Goal: Transaction & Acquisition: Purchase product/service

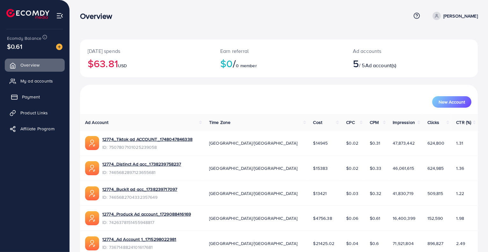
click at [31, 100] on span "Payment" at bounding box center [31, 97] width 18 height 6
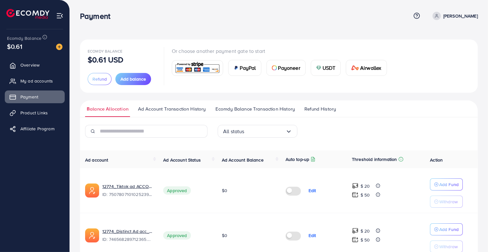
click at [321, 68] on div "USDT" at bounding box center [326, 67] width 30 height 15
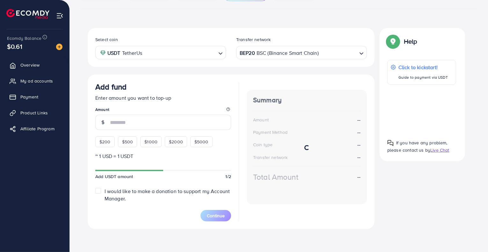
scroll to position [93, 0]
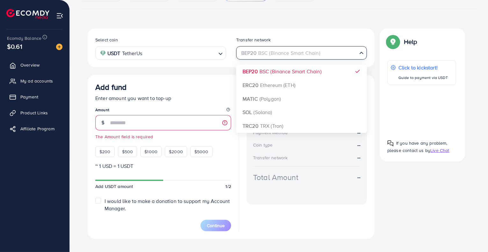
click at [300, 58] on div "BEP20 BSC (Binance Smart Chain) Loading..." at bounding box center [301, 52] width 131 height 13
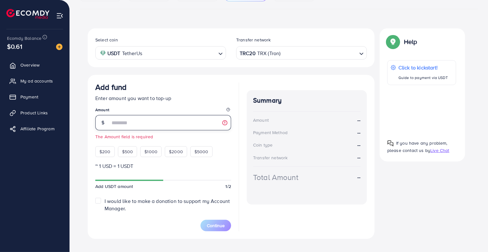
click at [111, 120] on input "number" at bounding box center [170, 122] width 121 height 15
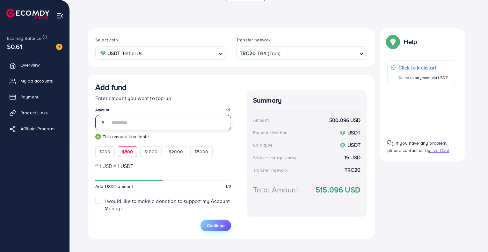
type input "***"
click at [217, 224] on span "Continue" at bounding box center [216, 226] width 18 height 6
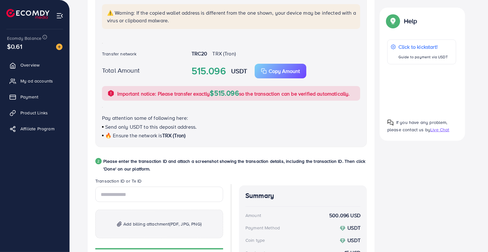
scroll to position [187, 0]
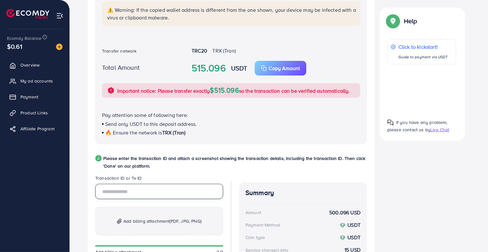
click at [136, 188] on input "text" at bounding box center [159, 191] width 128 height 15
paste input "**********"
type input "**********"
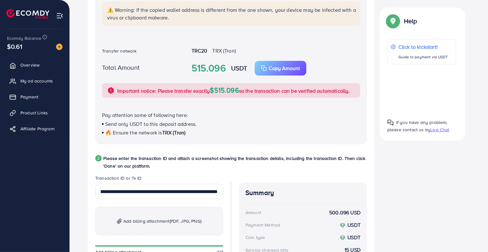
scroll to position [0, 0]
click at [173, 215] on p "Add billing attachment (PDF, JPG, PNG)" at bounding box center [159, 221] width 128 height 29
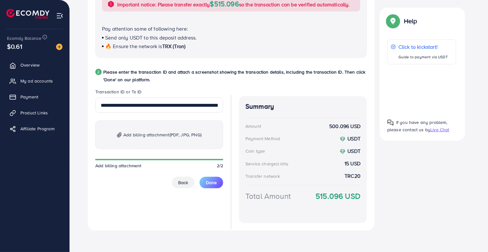
scroll to position [275, 0]
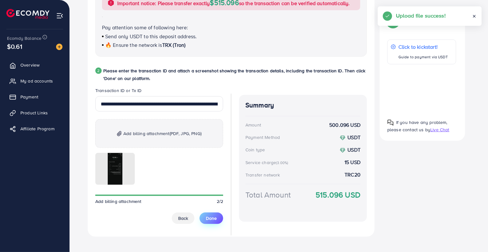
click at [210, 218] on span "Done" at bounding box center [211, 218] width 11 height 6
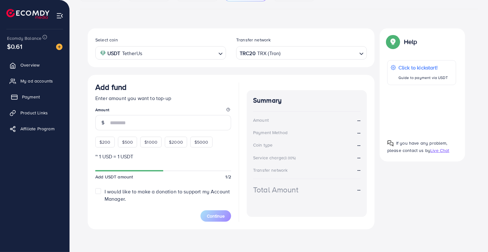
scroll to position [93, 0]
click at [26, 93] on link "Payment" at bounding box center [35, 97] width 60 height 13
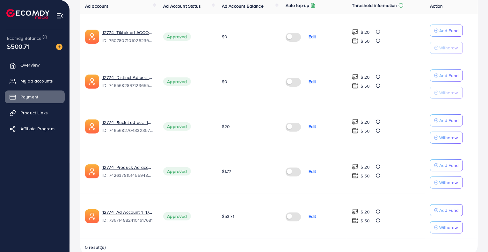
scroll to position [154, 0]
click at [296, 124] on label at bounding box center [295, 125] width 18 height 7
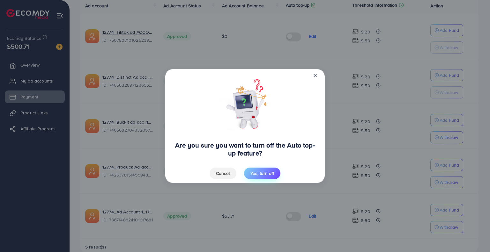
click at [267, 175] on span "Yes, turn off" at bounding box center [262, 173] width 24 height 6
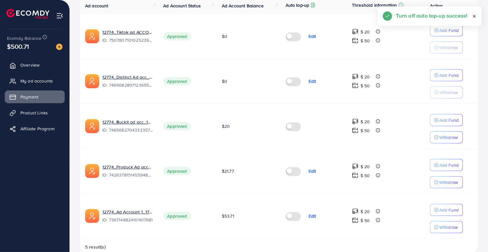
click at [291, 171] on label at bounding box center [295, 170] width 18 height 7
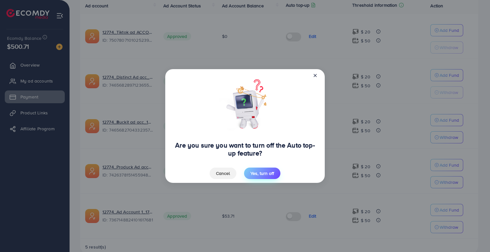
click at [253, 171] on span "Yes, turn off" at bounding box center [262, 173] width 24 height 6
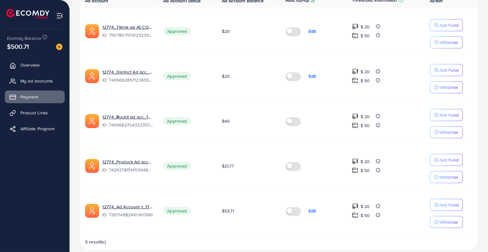
scroll to position [166, 0]
